Goal: Task Accomplishment & Management: Manage account settings

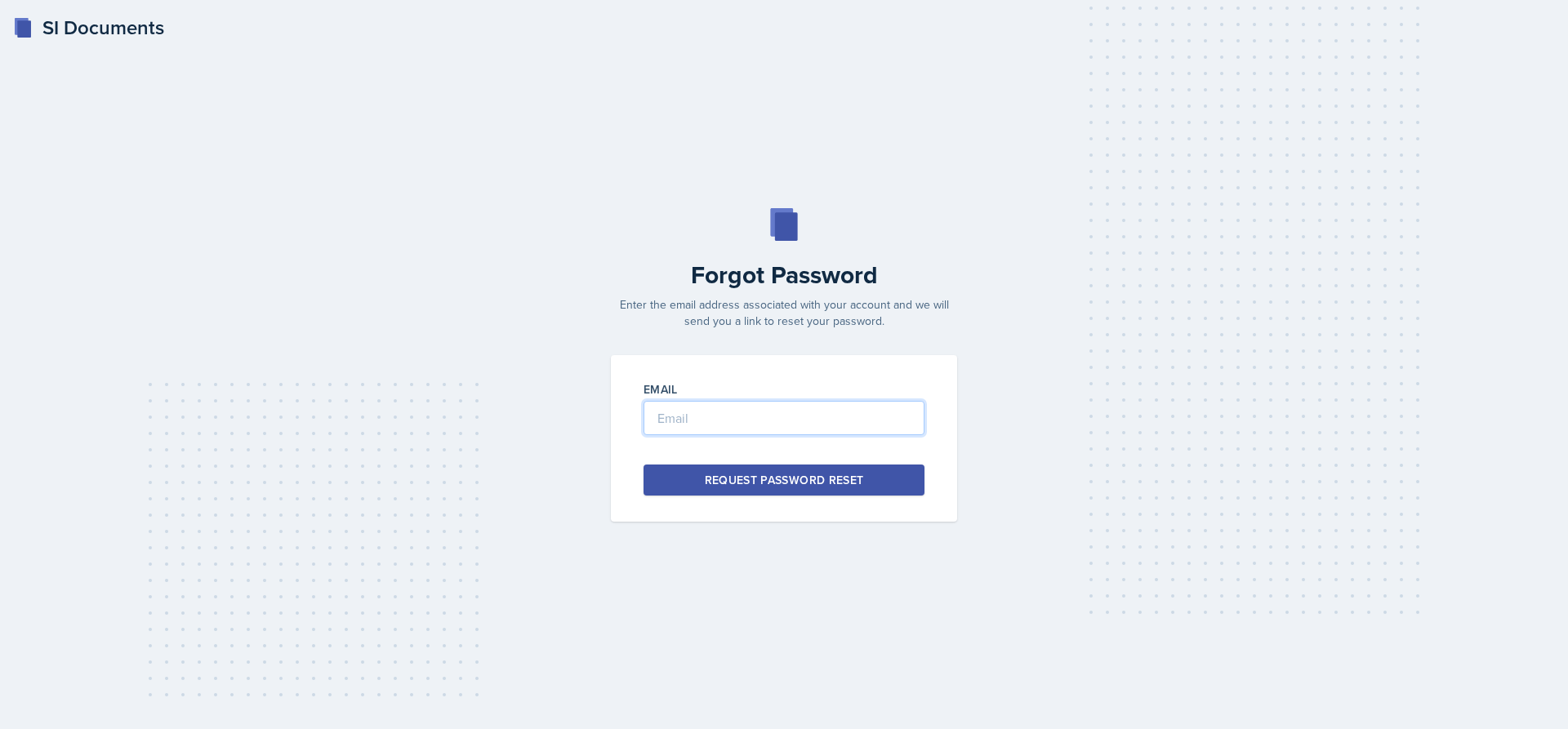
click at [776, 422] on input "email" at bounding box center [784, 417] width 281 height 35
type input "[EMAIL_ADDRESS][DOMAIN_NAME]"
click at [818, 480] on div "Request Password Reset" at bounding box center [784, 480] width 159 height 16
click at [55, 15] on div "SI Documents" at bounding box center [89, 28] width 151 height 29
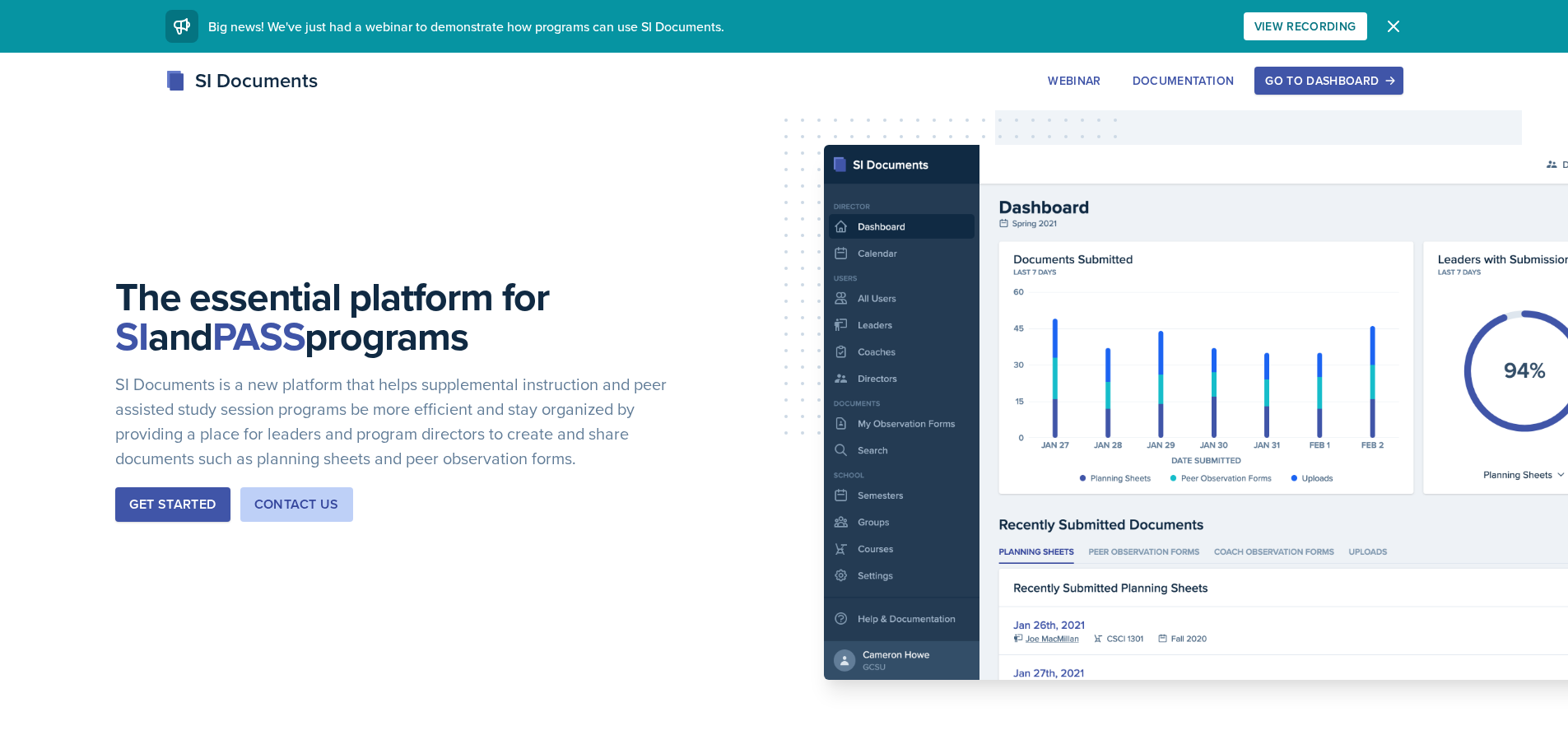
click at [1337, 74] on div "Go to Dashboard" at bounding box center [1328, 81] width 127 height 13
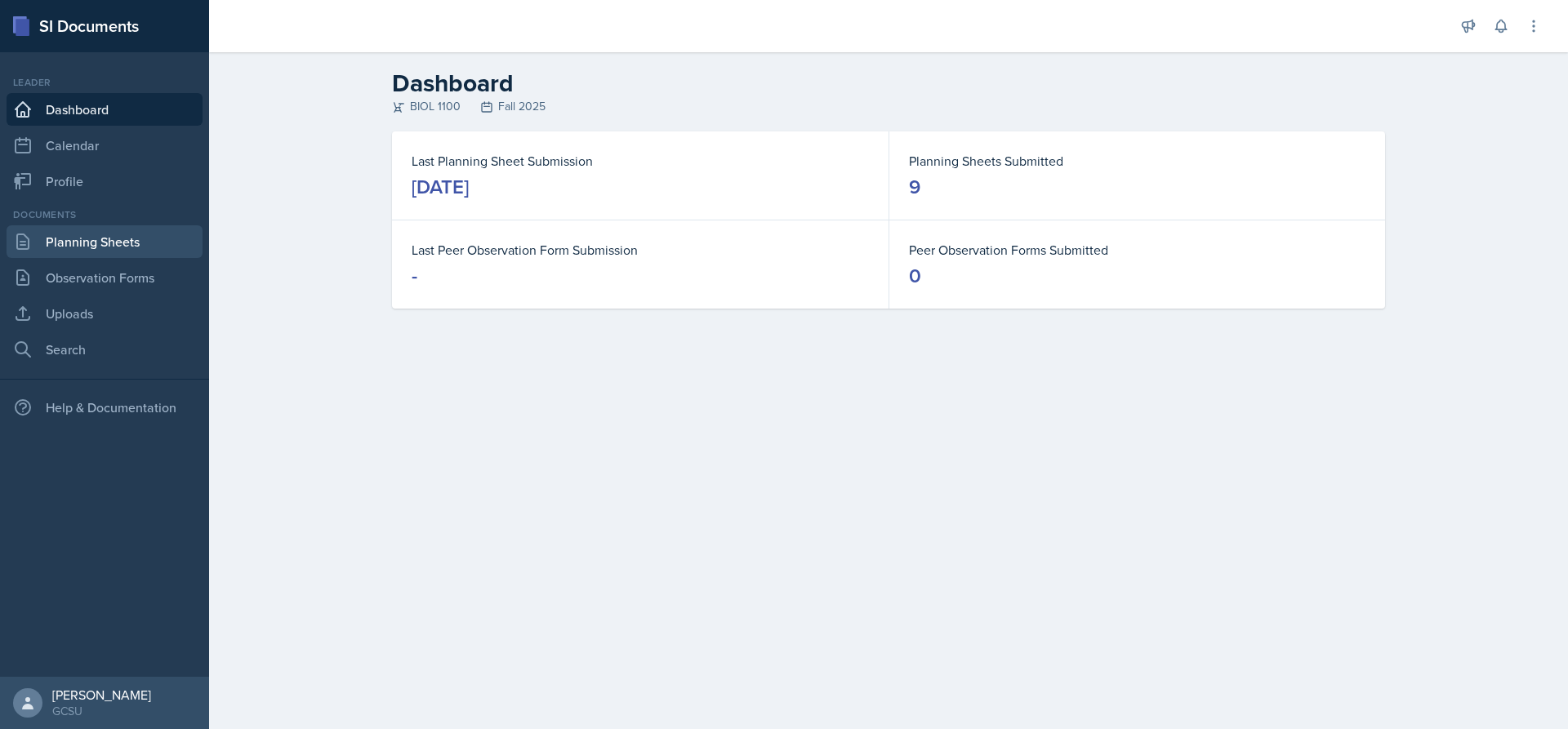
click at [115, 228] on link "Planning Sheets" at bounding box center [104, 241] width 196 height 33
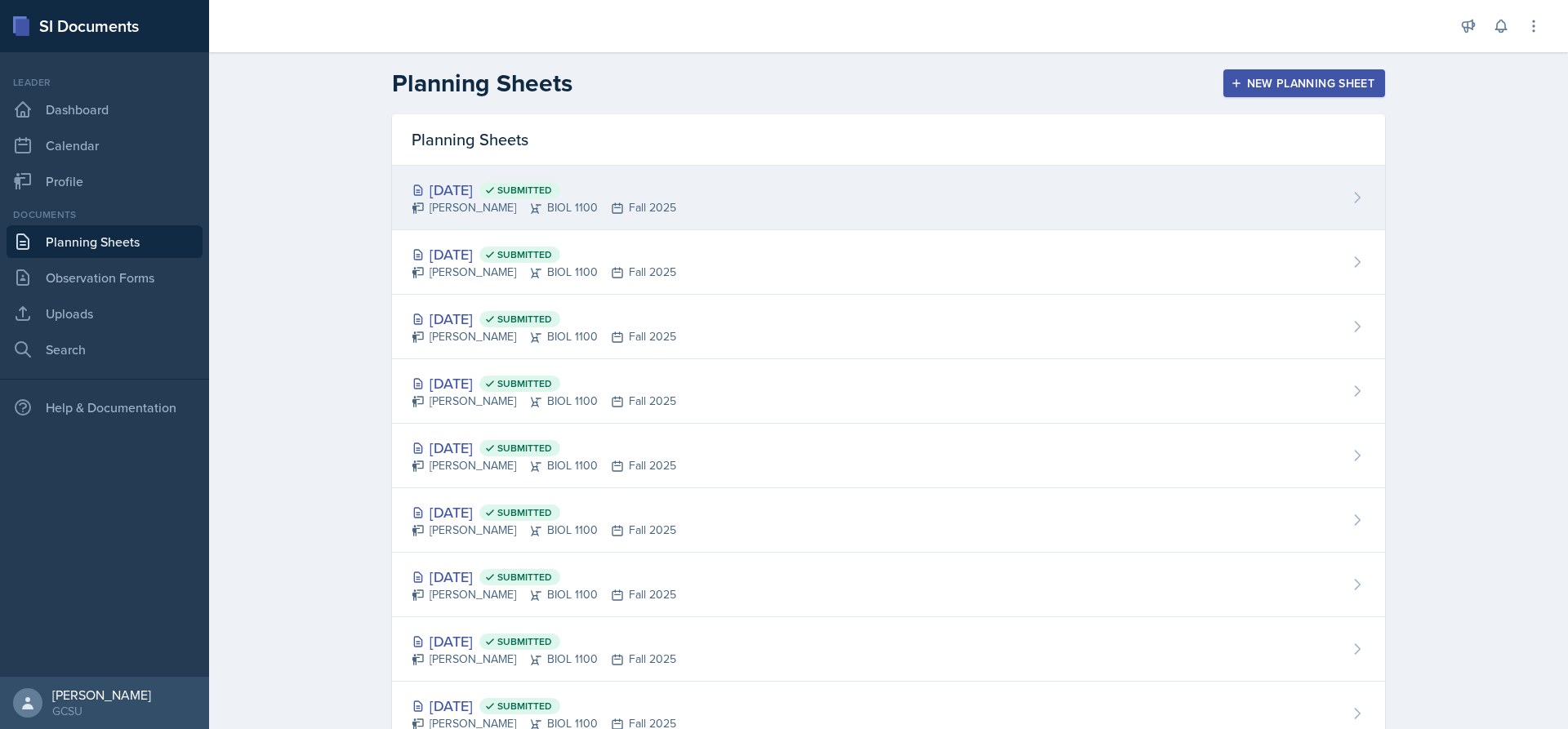
click at [469, 197] on div "[DATE] Submitted" at bounding box center [543, 190] width 264 height 22
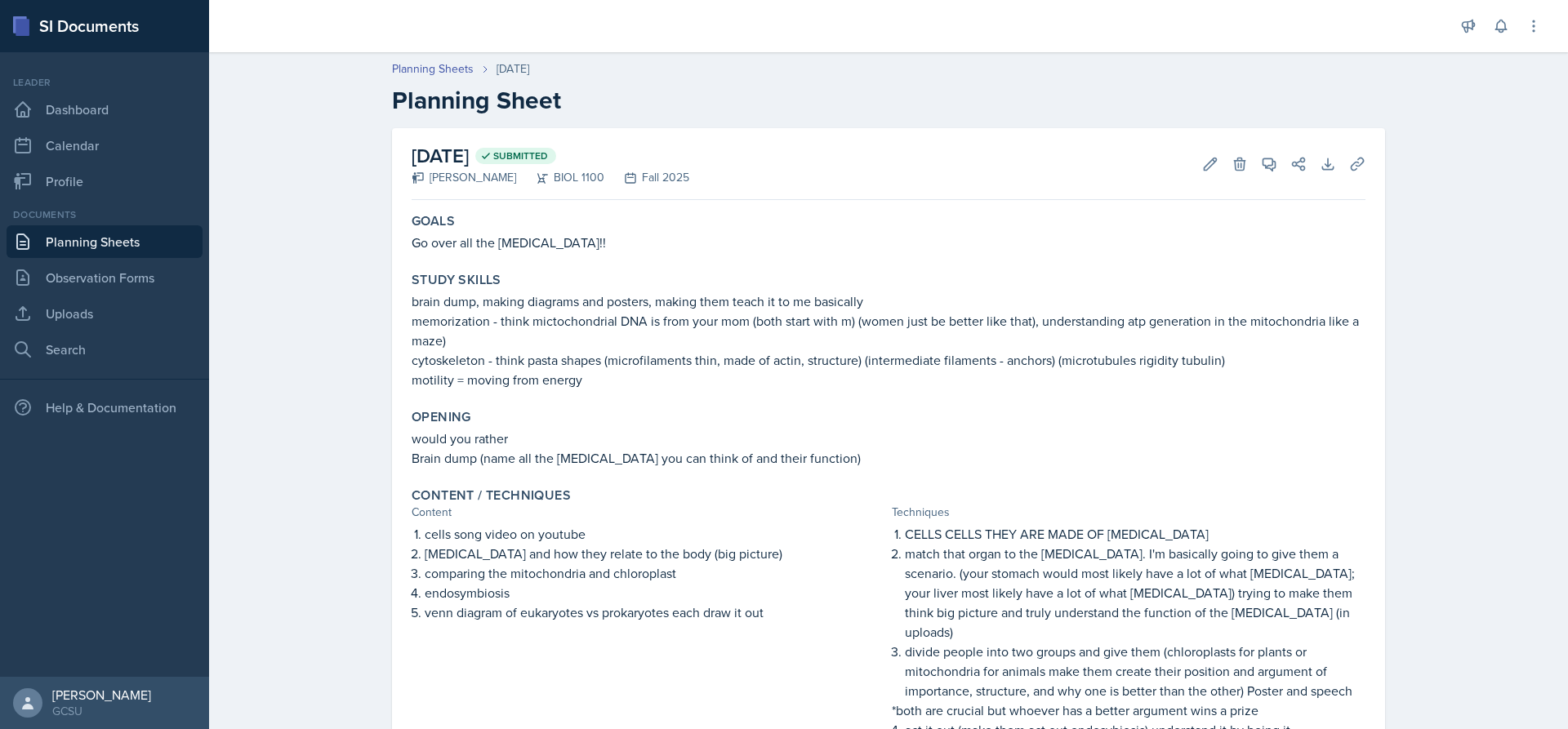
scroll to position [163, 0]
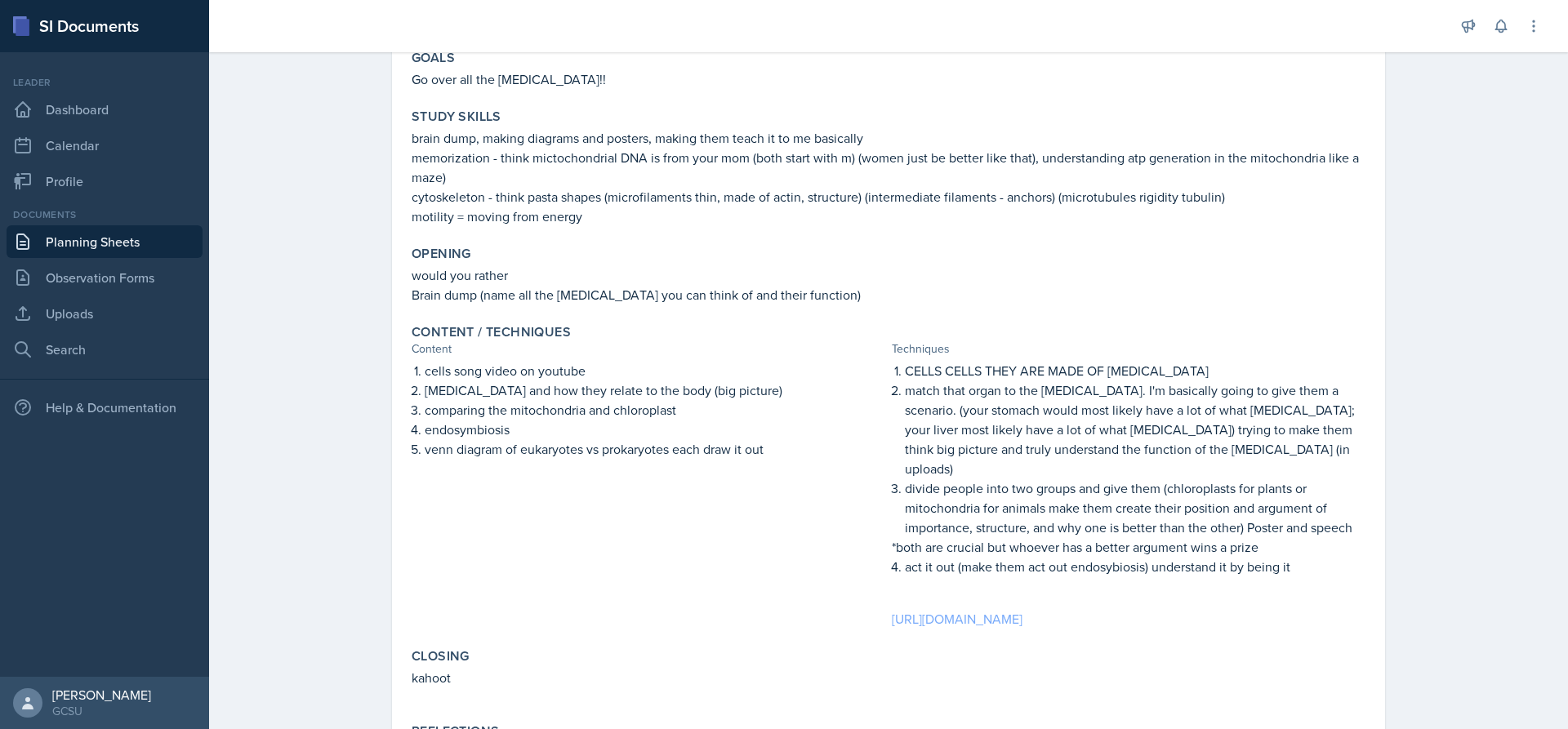
click at [1022, 610] on link "[URL][DOMAIN_NAME]" at bounding box center [957, 619] width 131 height 18
click at [97, 305] on link "Uploads" at bounding box center [104, 313] width 196 height 33
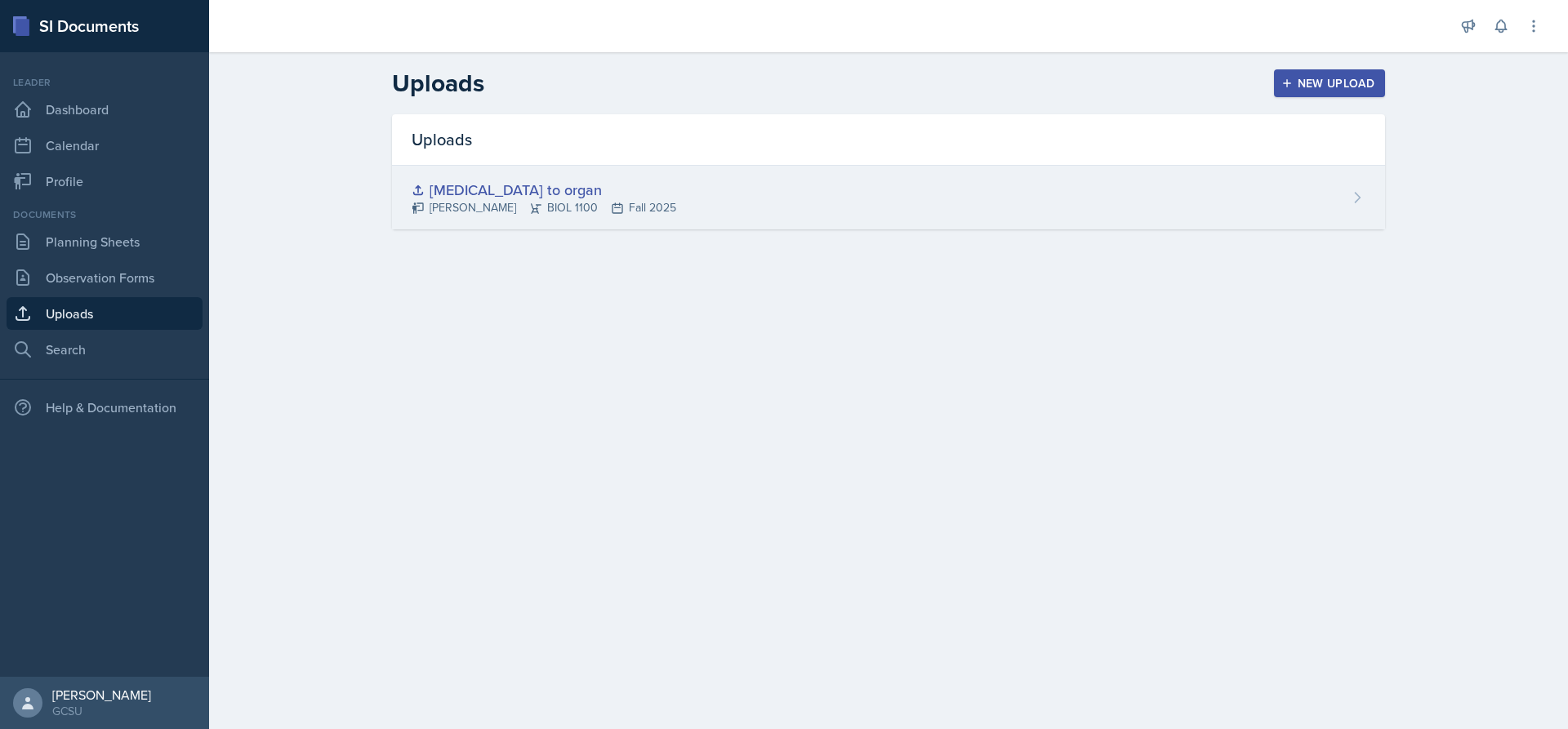
click at [503, 184] on div "[MEDICAL_DATA] to organ" at bounding box center [543, 190] width 264 height 22
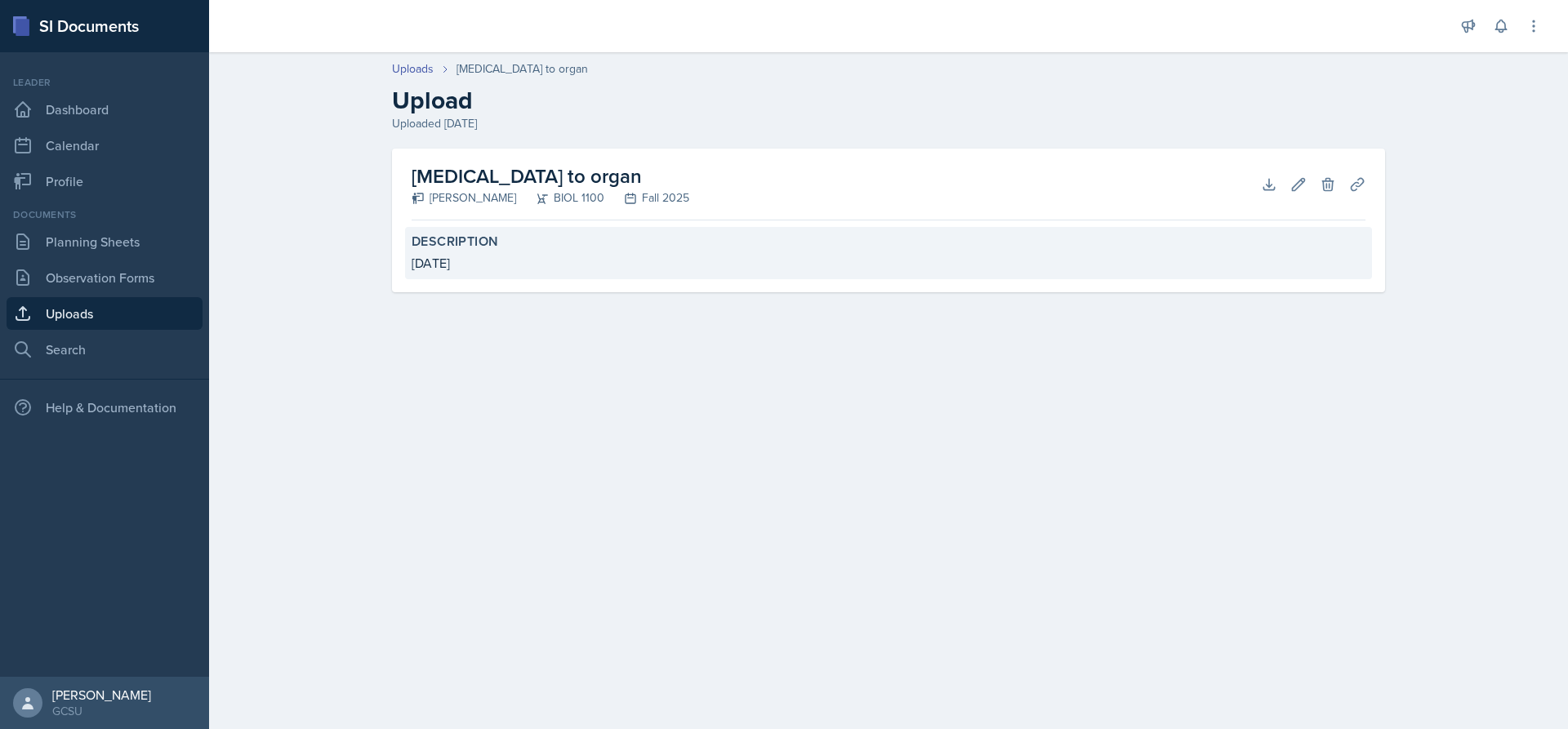
click at [660, 249] on label "Description" at bounding box center [888, 241] width 954 height 16
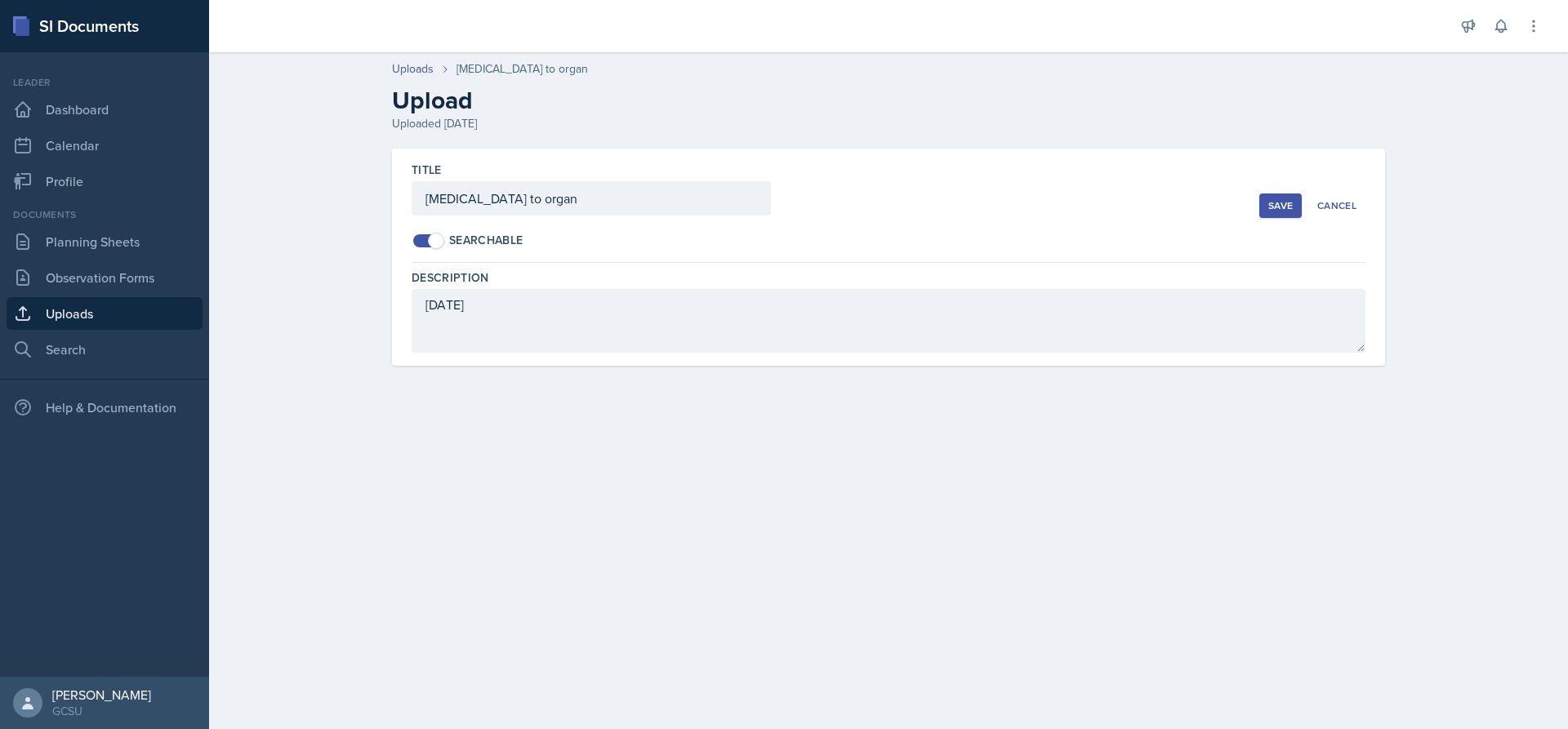
click at [1267, 207] on button "Save" at bounding box center [1280, 206] width 43 height 25
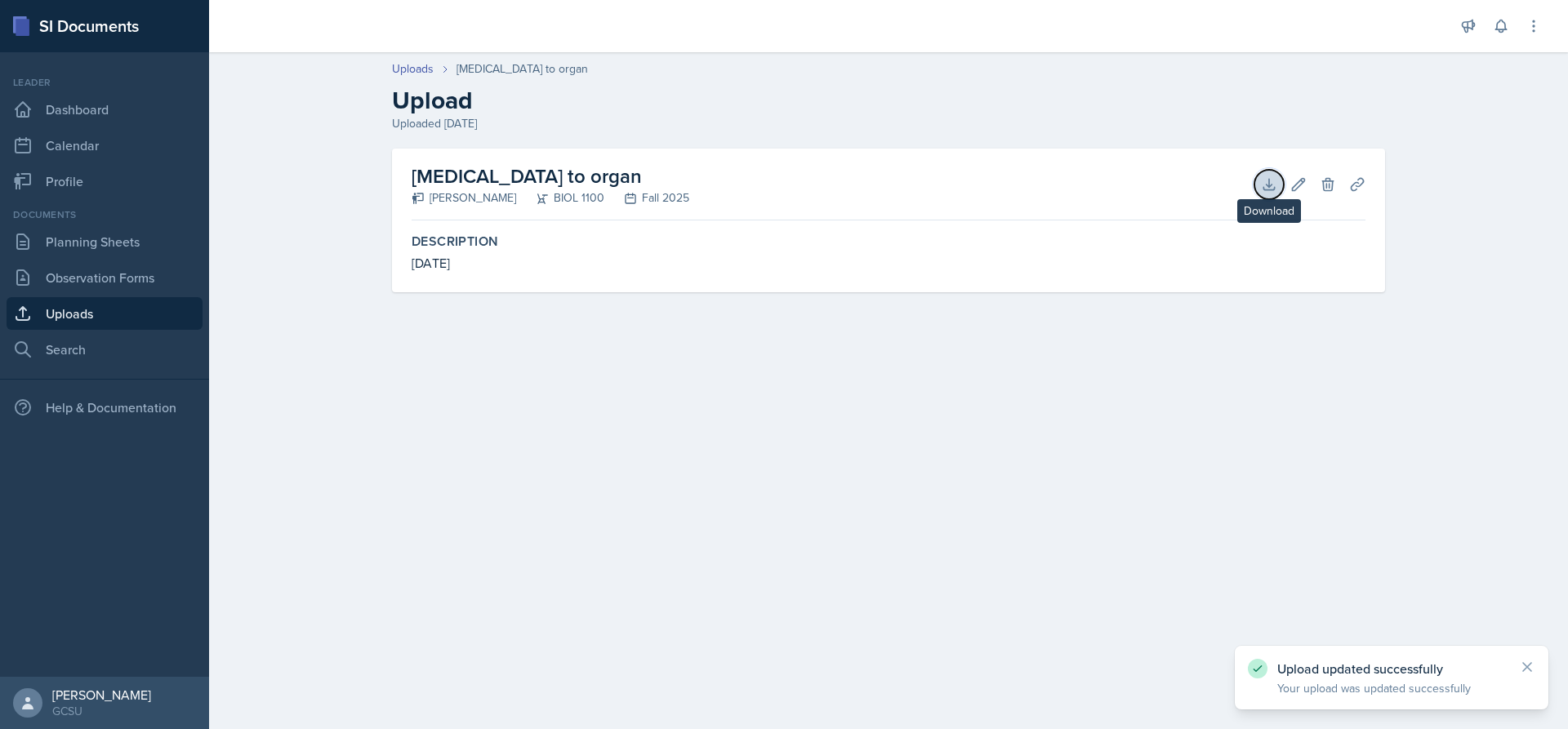
click at [1271, 188] on icon at bounding box center [1269, 184] width 16 height 16
